Goal: Task Accomplishment & Management: Use online tool/utility

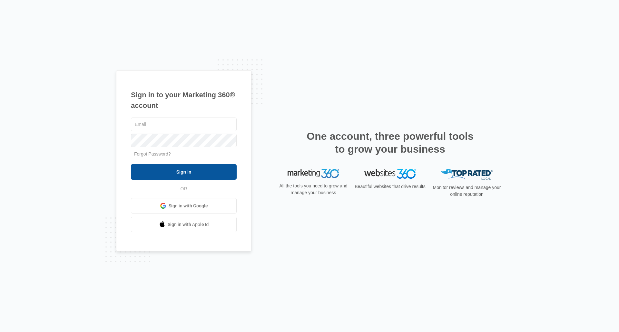
type input "[EMAIL_ADDRESS][DOMAIN_NAME]"
click at [151, 169] on input "Sign In" at bounding box center [184, 171] width 106 height 15
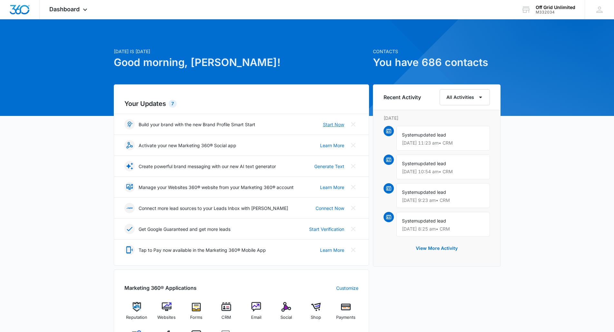
click at [335, 126] on link "Start Now" at bounding box center [333, 124] width 21 height 7
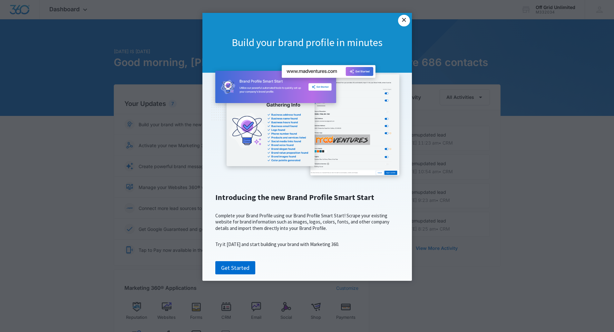
click at [401, 21] on link "×" at bounding box center [404, 21] width 12 height 12
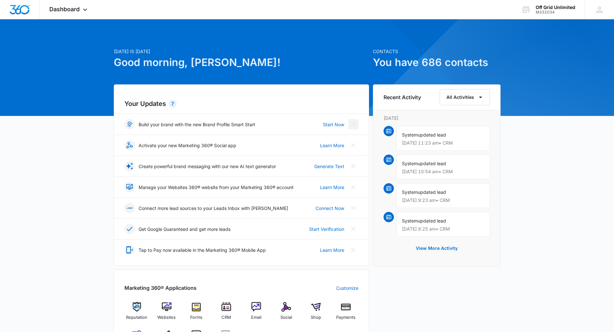
click at [353, 125] on icon "Close" at bounding box center [353, 124] width 5 height 5
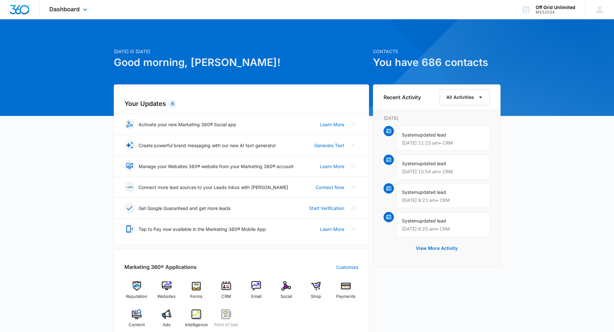
click at [24, 11] on img "Dashboard" at bounding box center [19, 10] width 21 height 10
click at [83, 10] on icon at bounding box center [85, 11] width 8 height 8
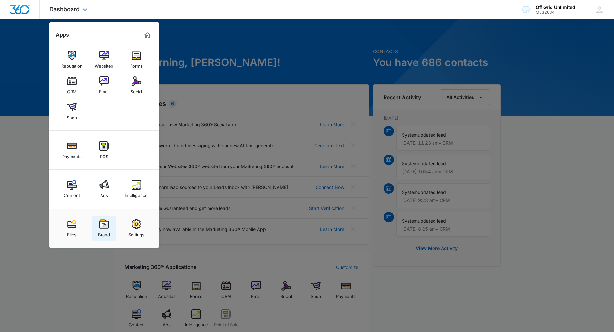
click at [103, 231] on div "Brand" at bounding box center [104, 233] width 12 height 8
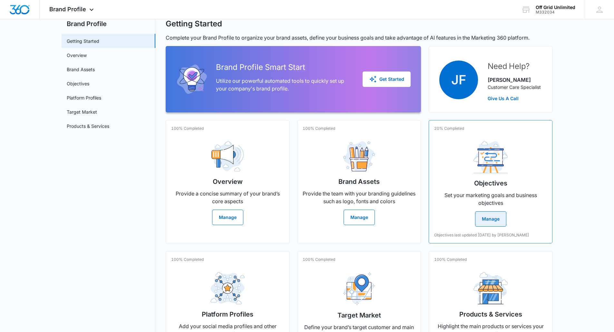
scroll to position [32, 0]
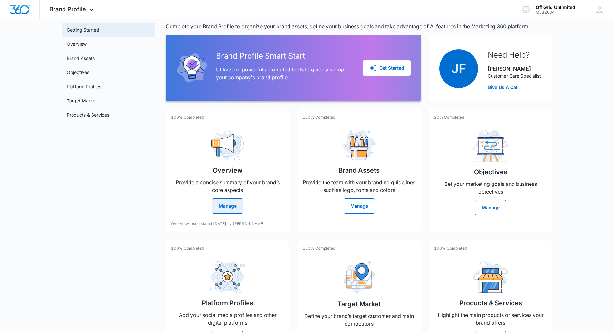
click at [237, 207] on button "Manage" at bounding box center [227, 205] width 31 height 15
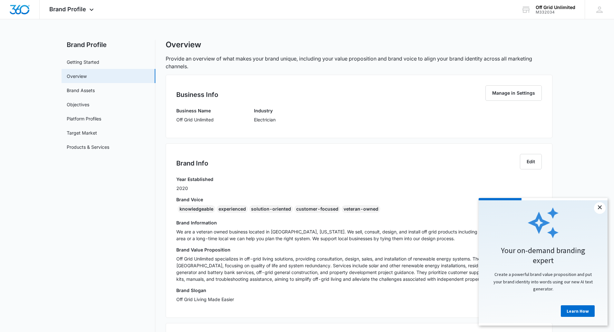
click at [601, 208] on link "×" at bounding box center [600, 208] width 12 height 12
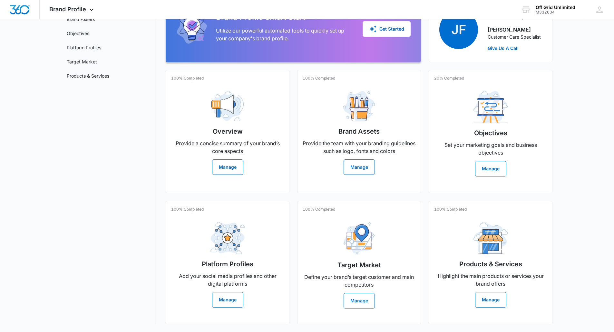
scroll to position [81, 0]
click at [361, 160] on button "Manage" at bounding box center [358, 167] width 31 height 15
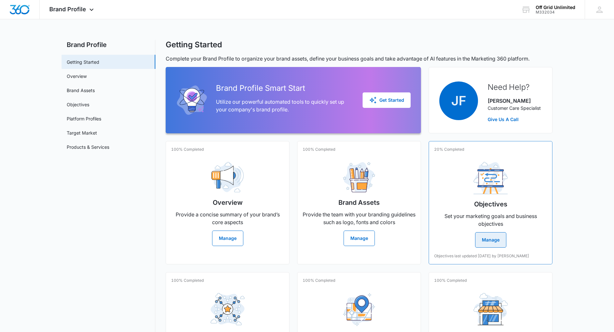
click at [489, 239] on button "Manage" at bounding box center [490, 239] width 31 height 15
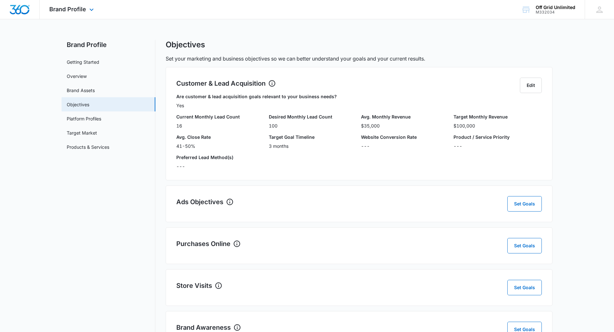
click at [16, 11] on img "Dashboard" at bounding box center [19, 10] width 21 height 10
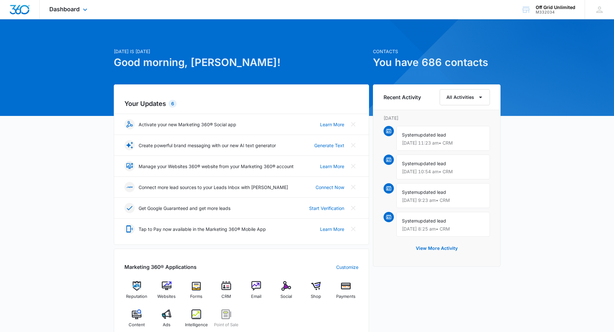
click at [17, 10] on img "Dashboard" at bounding box center [19, 10] width 21 height 10
click at [20, 8] on img "Dashboard" at bounding box center [19, 10] width 21 height 10
click at [72, 11] on span "Dashboard" at bounding box center [64, 9] width 30 height 7
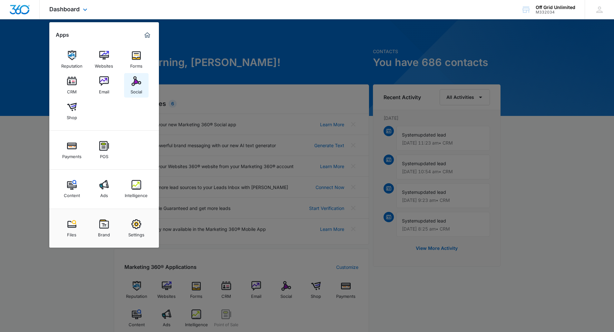
click at [138, 81] on img at bounding box center [136, 81] width 10 height 10
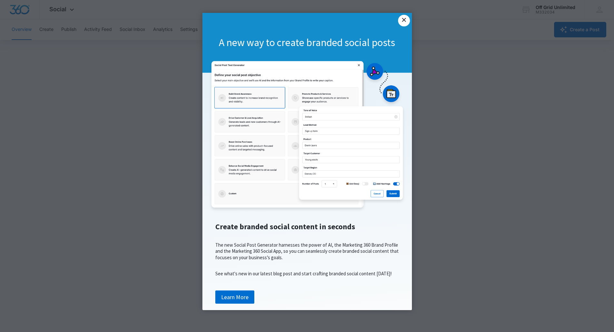
click at [399, 21] on link "×" at bounding box center [404, 21] width 12 height 12
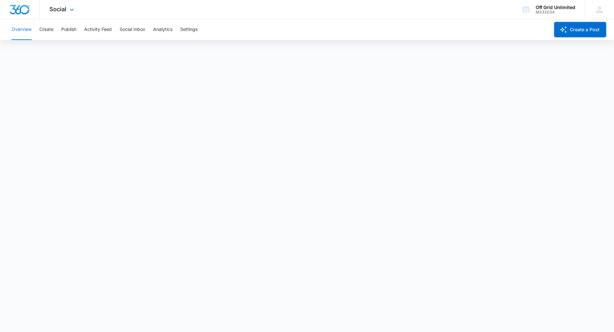
click at [21, 9] on img "Dashboard" at bounding box center [19, 10] width 21 height 10
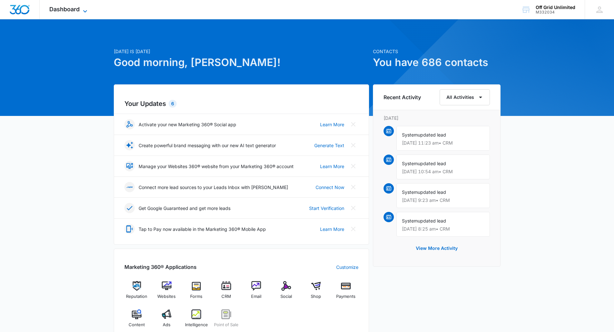
click at [63, 9] on span "Dashboard" at bounding box center [64, 9] width 30 height 7
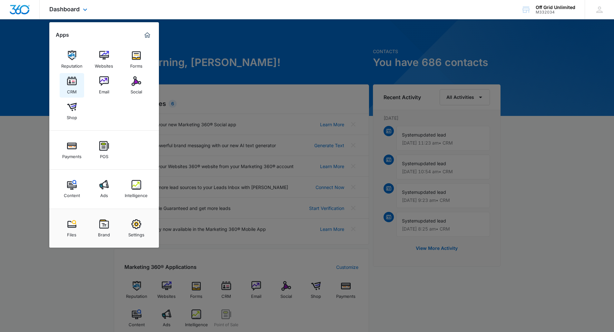
click at [72, 81] on img at bounding box center [72, 81] width 10 height 10
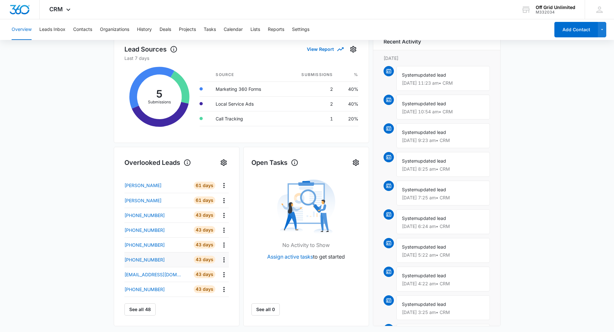
scroll to position [129, 0]
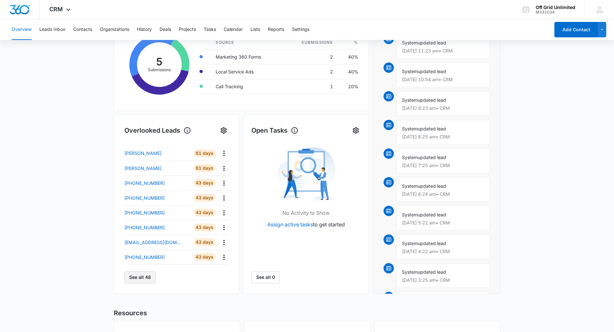
click at [145, 279] on button "See all 48" at bounding box center [139, 277] width 31 height 12
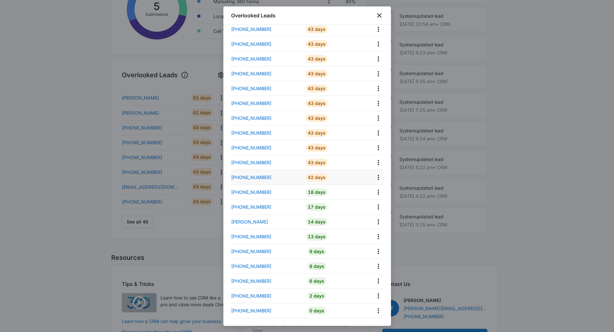
scroll to position [223, 0]
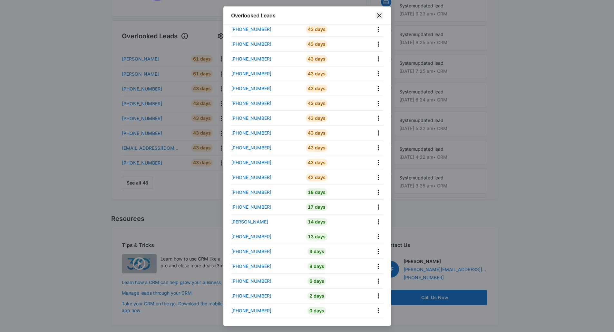
click at [379, 15] on icon "close" at bounding box center [379, 15] width 5 height 5
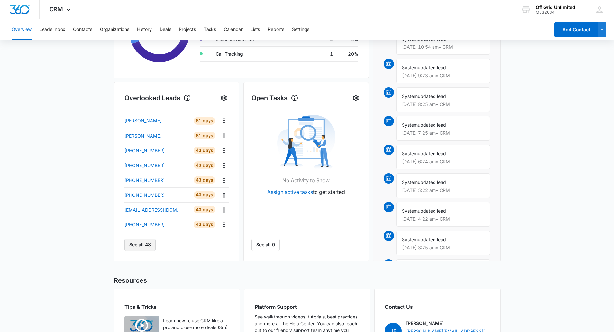
scroll to position [159, 0]
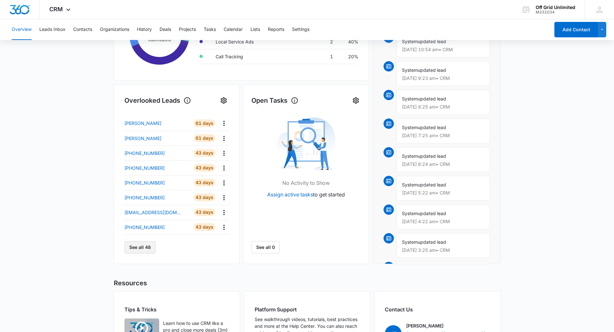
click at [138, 247] on button "See all 48" at bounding box center [139, 247] width 31 height 12
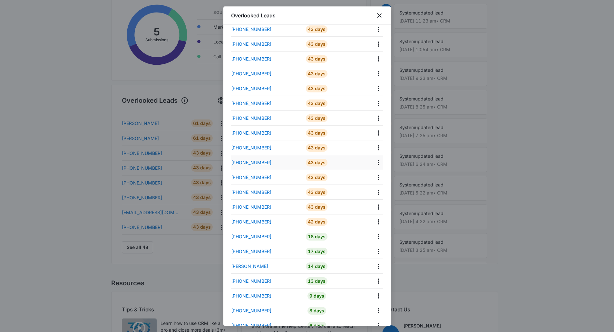
scroll to position [440, 0]
click at [380, 16] on icon "close" at bounding box center [379, 16] width 8 height 8
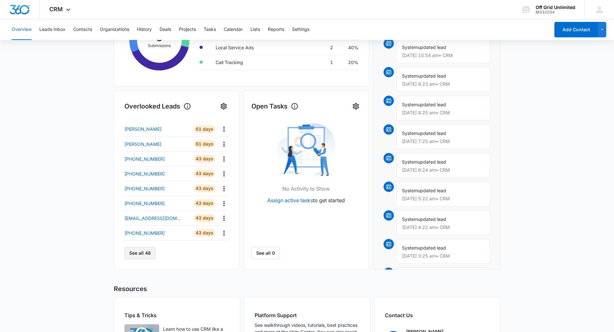
scroll to position [161, 0]
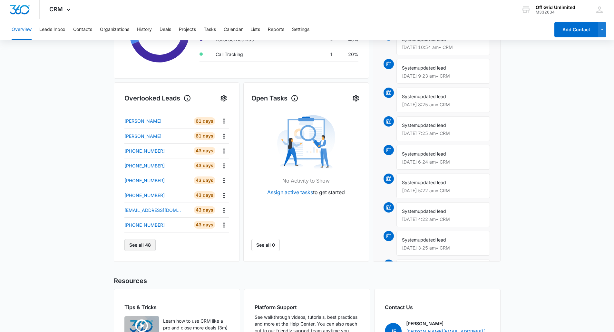
click at [147, 245] on button "See all 48" at bounding box center [139, 245] width 31 height 12
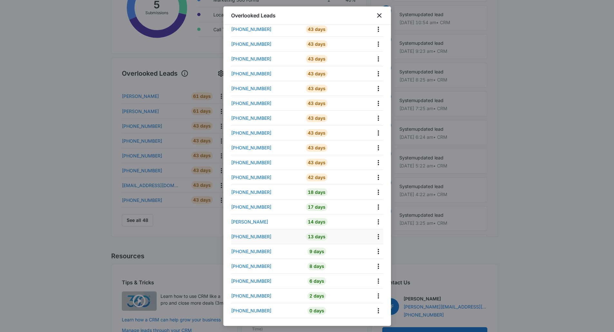
scroll to position [223, 0]
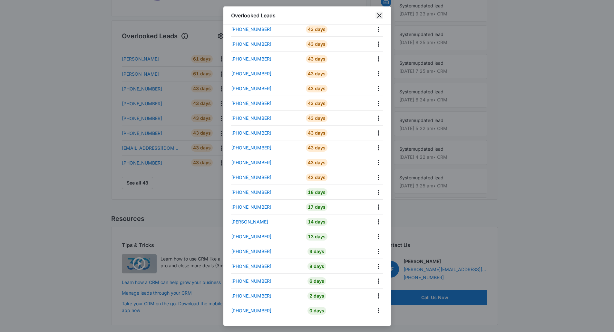
click at [381, 15] on icon "close" at bounding box center [379, 16] width 8 height 8
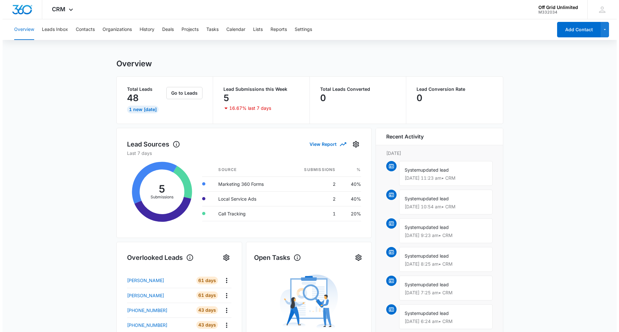
scroll to position [0, 0]
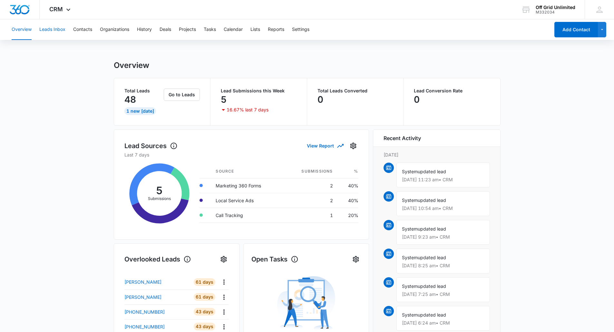
click at [52, 31] on button "Leads Inbox" at bounding box center [52, 29] width 26 height 21
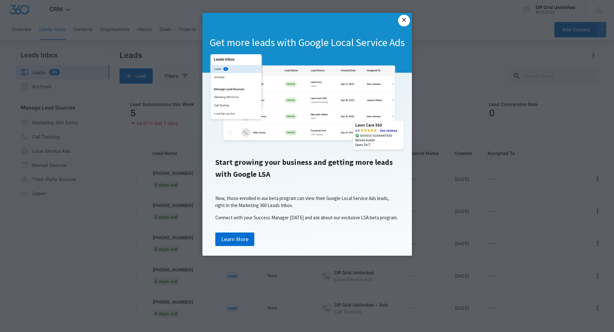
click at [404, 18] on link "×" at bounding box center [404, 21] width 12 height 12
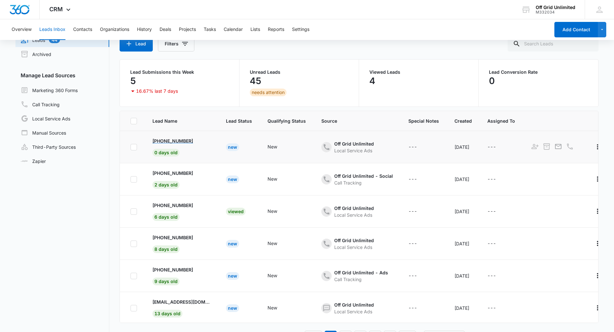
click at [202, 143] on div "+12084496512" at bounding box center [181, 141] width 58 height 7
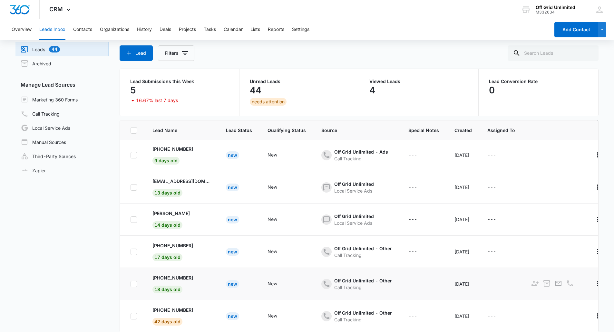
scroll to position [51, 0]
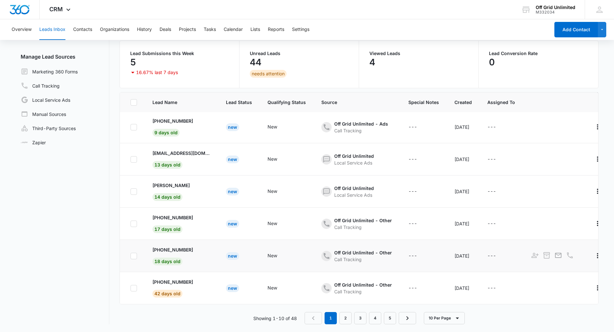
click at [204, 250] on td "+12082811948 18 days old" at bounding box center [181, 256] width 73 height 32
click at [205, 250] on td "+12082811948 18 days old" at bounding box center [181, 256] width 73 height 32
click at [297, 254] on div "New" at bounding box center [286, 256] width 38 height 8
click at [170, 247] on p "+12082811948" at bounding box center [172, 250] width 41 height 7
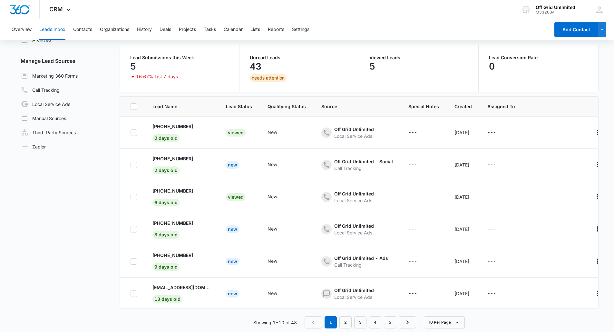
scroll to position [47, 0]
click at [83, 31] on button "Contacts" at bounding box center [82, 29] width 19 height 21
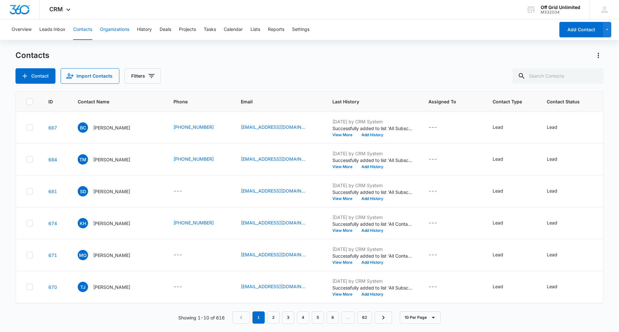
click at [122, 30] on button "Organizations" at bounding box center [114, 29] width 29 height 21
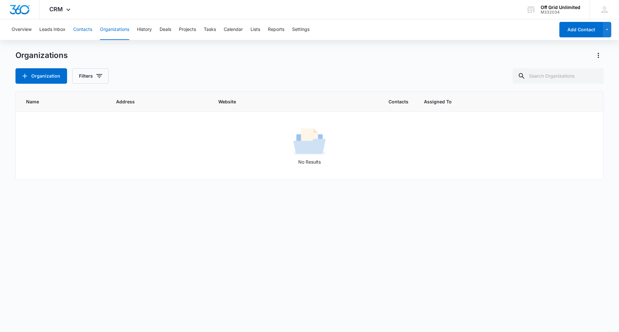
click at [83, 30] on button "Contacts" at bounding box center [82, 29] width 19 height 21
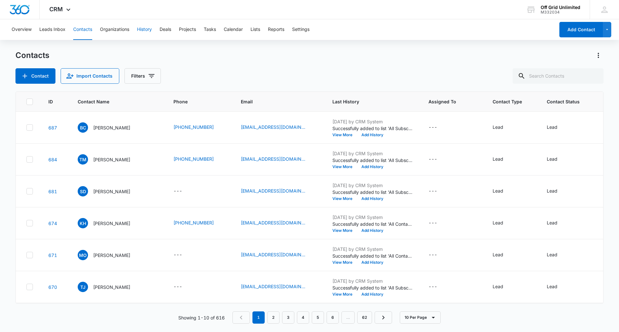
click at [147, 30] on button "History" at bounding box center [144, 29] width 15 height 21
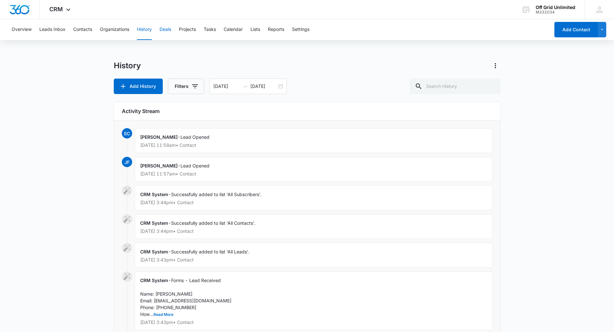
click at [165, 29] on button "Deals" at bounding box center [166, 29] width 12 height 21
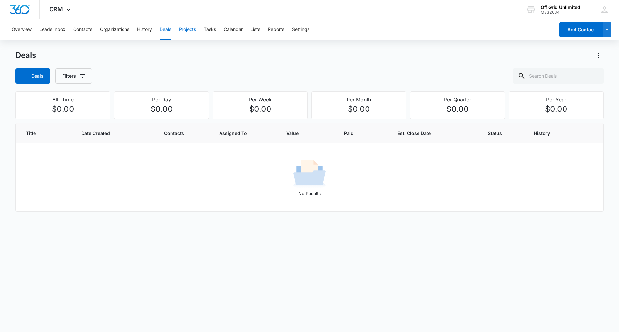
click at [185, 29] on button "Projects" at bounding box center [187, 29] width 17 height 21
click at [208, 30] on button "Tasks" at bounding box center [210, 29] width 12 height 21
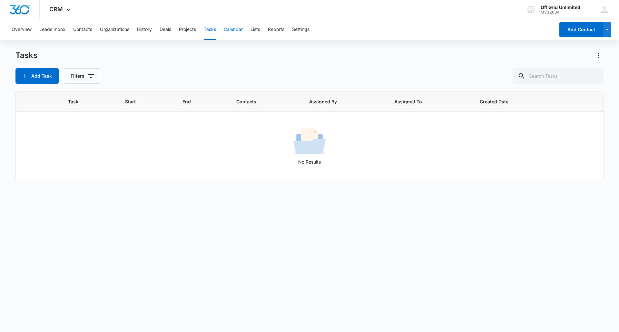
click at [240, 31] on button "Calendar" at bounding box center [233, 29] width 19 height 21
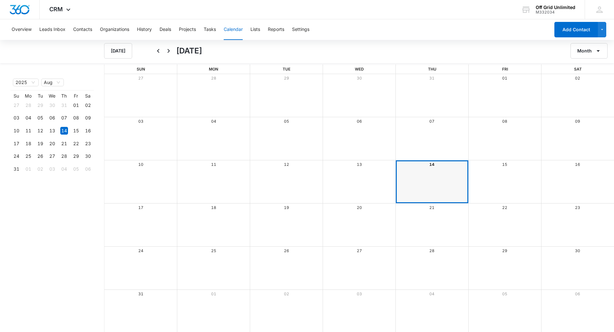
click at [429, 184] on div "Month View" at bounding box center [431, 181] width 73 height 43
drag, startPoint x: 429, startPoint y: 184, endPoint x: 424, endPoint y: 187, distance: 5.8
click at [424, 187] on div "Month View" at bounding box center [431, 181] width 73 height 43
click at [47, 30] on button "Leads Inbox" at bounding box center [52, 29] width 26 height 21
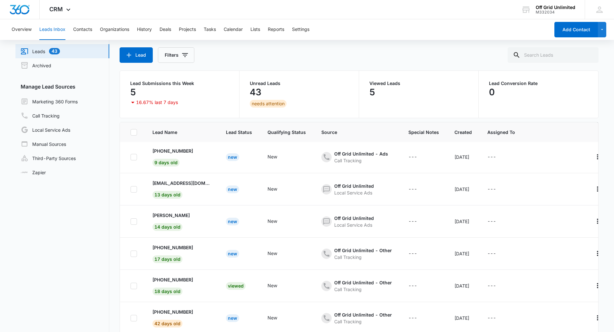
scroll to position [51, 0]
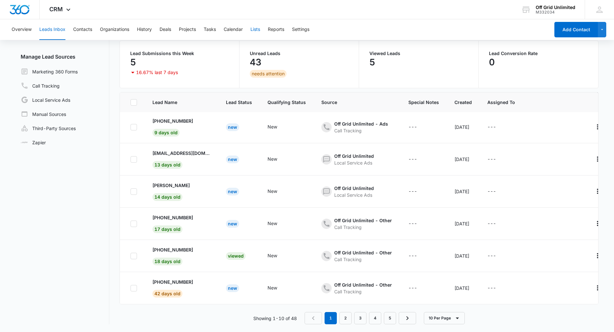
click at [258, 29] on button "Lists" at bounding box center [255, 29] width 10 height 21
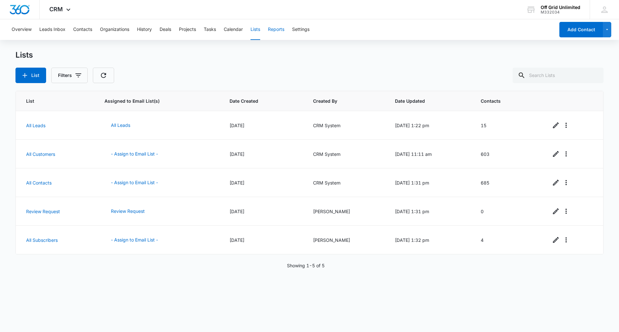
click at [276, 29] on button "Reports" at bounding box center [276, 29] width 16 height 21
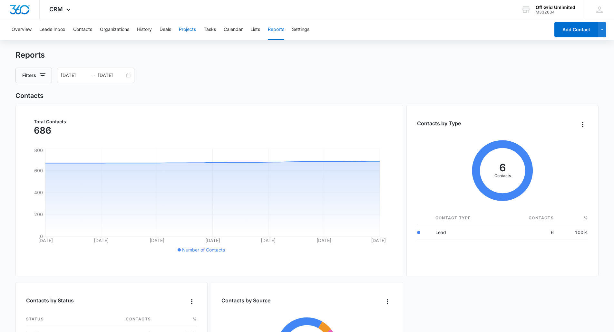
click at [184, 30] on button "Projects" at bounding box center [187, 29] width 17 height 21
